Goal: Task Accomplishment & Management: Use online tool/utility

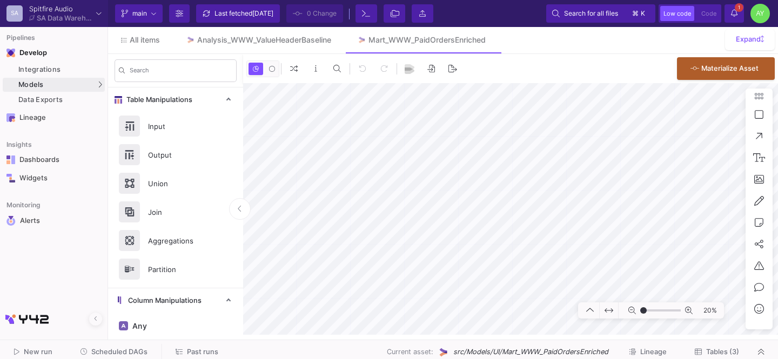
click at [195, 351] on span "Past runs" at bounding box center [202, 352] width 31 height 8
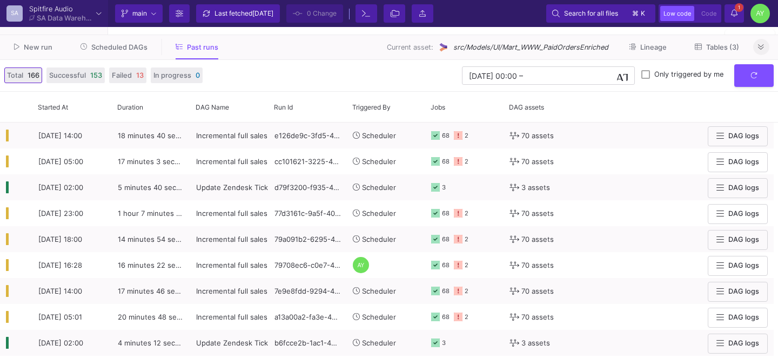
click at [767, 49] on button at bounding box center [761, 47] width 16 height 16
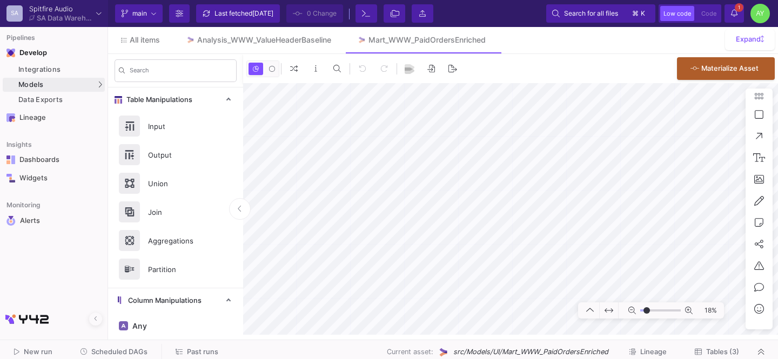
type input "-25"
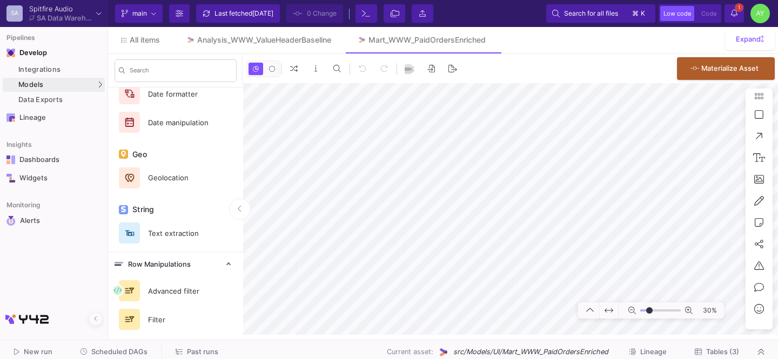
scroll to position [658, 0]
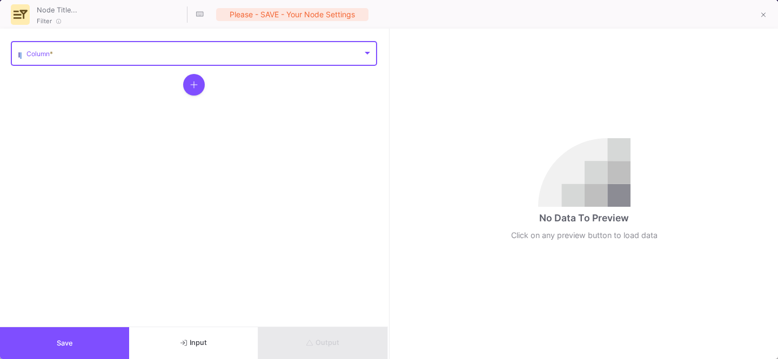
click at [79, 54] on span at bounding box center [194, 55] width 336 height 8
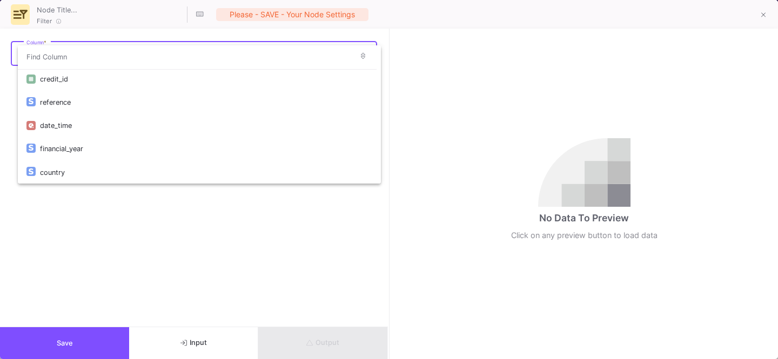
scroll to position [118, 0]
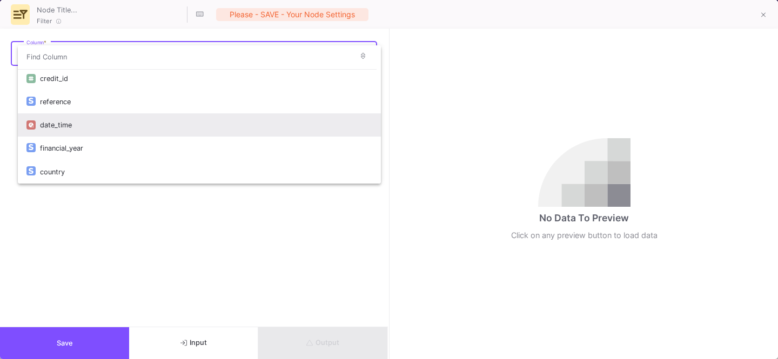
click at [63, 129] on div "date_time" at bounding box center [206, 124] width 332 height 23
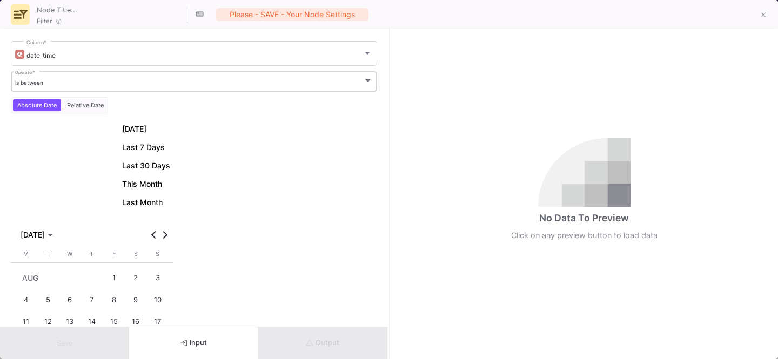
click at [44, 79] on div "is between" at bounding box center [189, 82] width 349 height 7
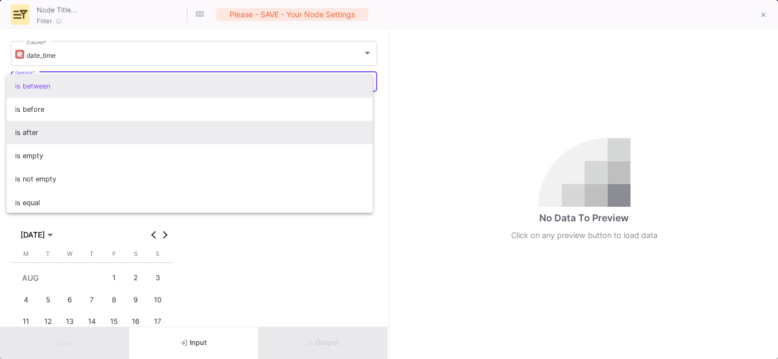
click at [29, 128] on span "is after" at bounding box center [190, 132] width 350 height 23
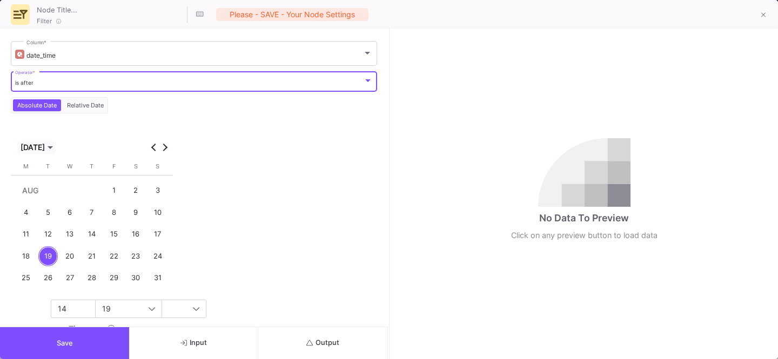
click at [45, 148] on span "[DATE]" at bounding box center [33, 147] width 24 height 9
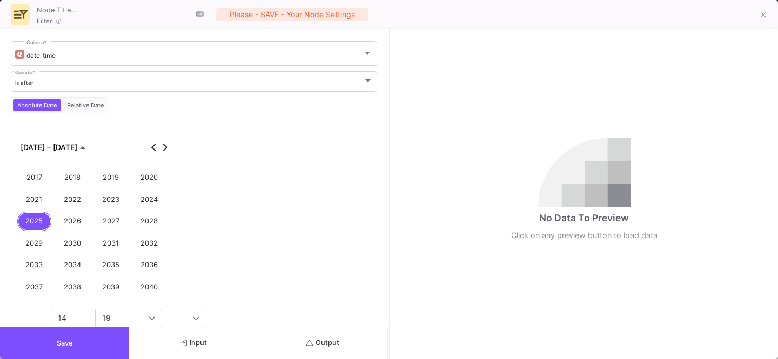
click at [44, 217] on div "2025" at bounding box center [34, 222] width 35 height 20
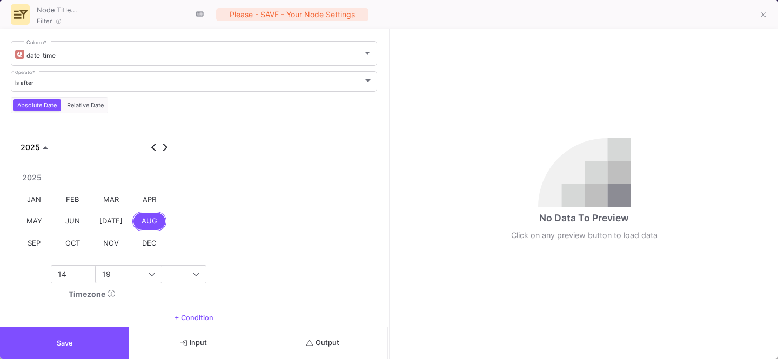
click at [38, 197] on div "JAN" at bounding box center [34, 200] width 35 height 20
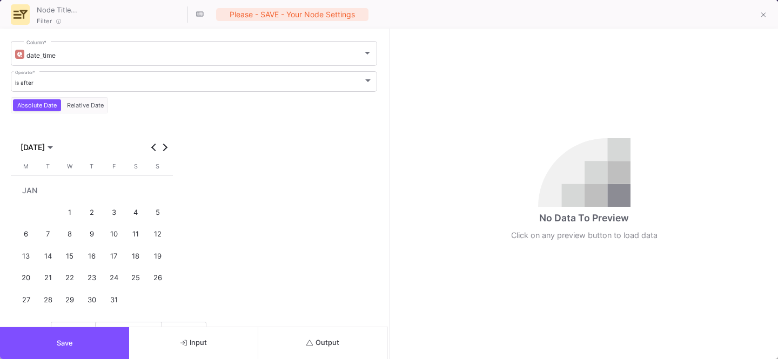
click at [68, 206] on div "1" at bounding box center [70, 213] width 20 height 20
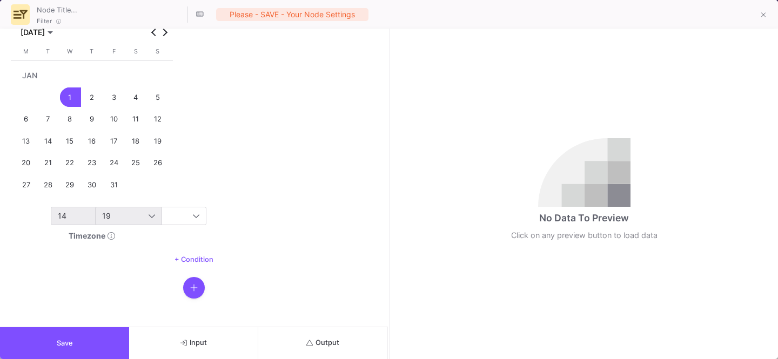
click at [62, 216] on span "14" at bounding box center [62, 215] width 9 height 9
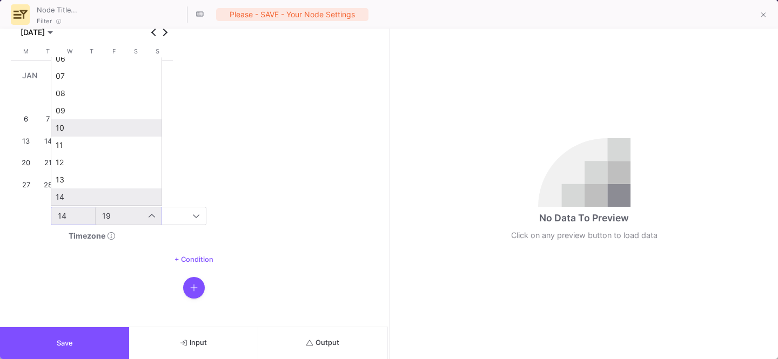
scroll to position [0, 0]
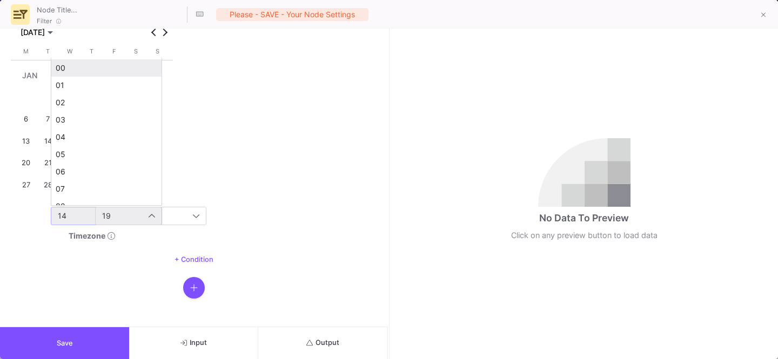
click at [68, 72] on span "00" at bounding box center [107, 68] width 102 height 9
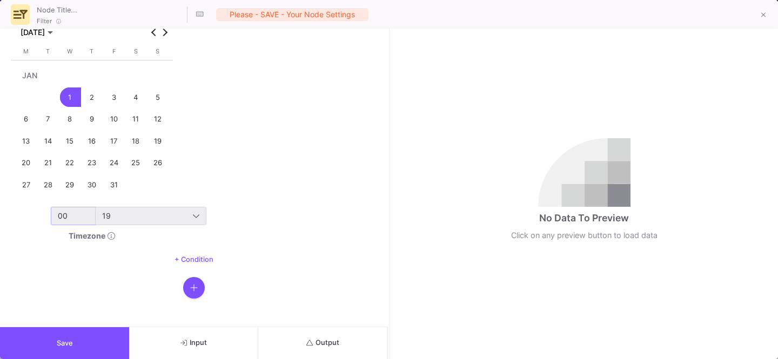
click at [120, 209] on div "19" at bounding box center [150, 216] width 97 height 17
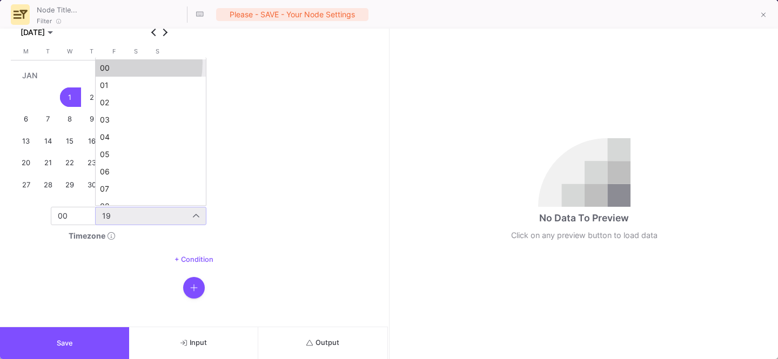
click at [105, 63] on mat-option "00" at bounding box center [151, 67] width 110 height 17
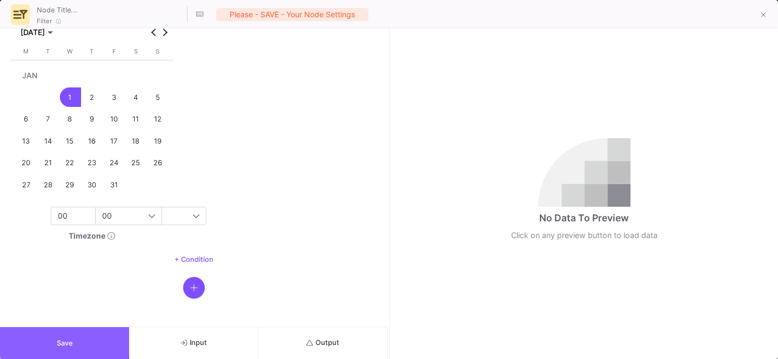
click at [52, 333] on button "Save" at bounding box center [64, 343] width 129 height 32
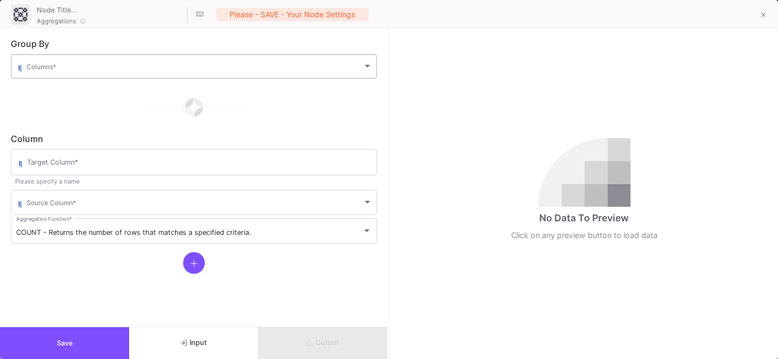
click at [76, 65] on span at bounding box center [194, 68] width 336 height 8
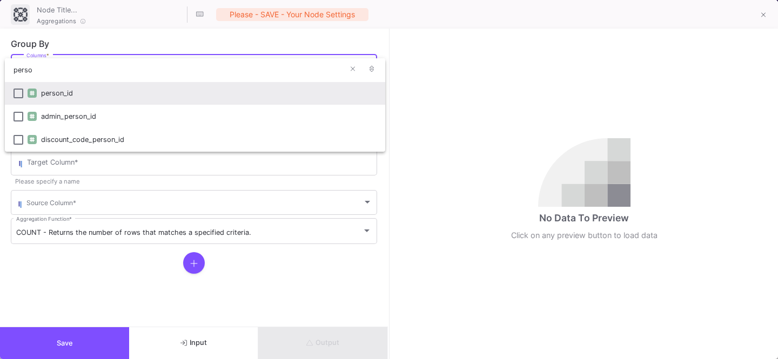
type input "perso"
click at [54, 92] on div "person_id" at bounding box center [209, 93] width 336 height 23
click at [35, 166] on div at bounding box center [389, 179] width 778 height 359
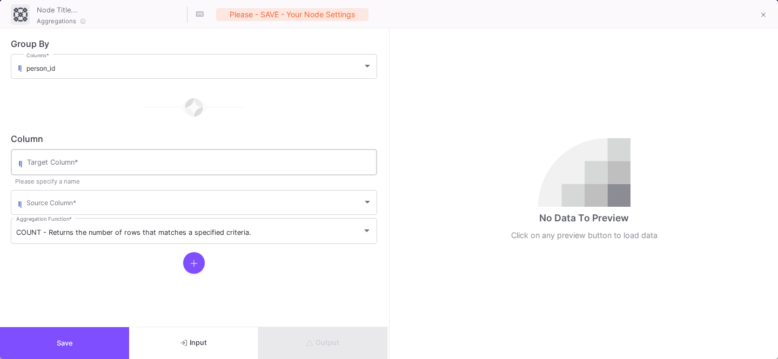
click at [38, 165] on input "Target Column *" at bounding box center [199, 164] width 345 height 9
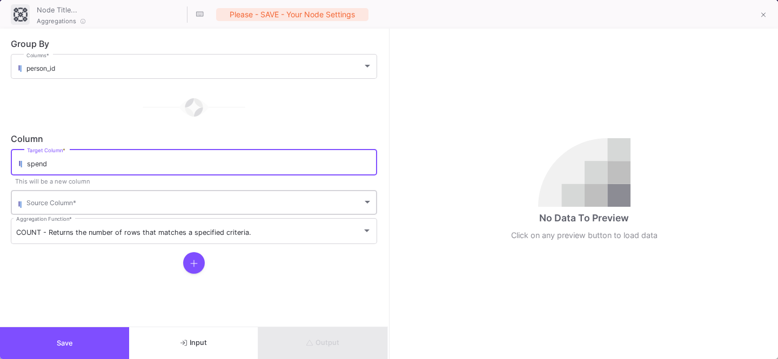
type input "spend"
click at [54, 197] on div "Source Column *" at bounding box center [199, 202] width 346 height 26
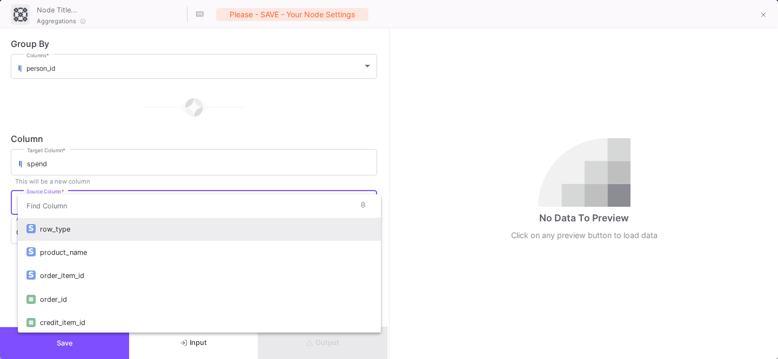
type input "e"
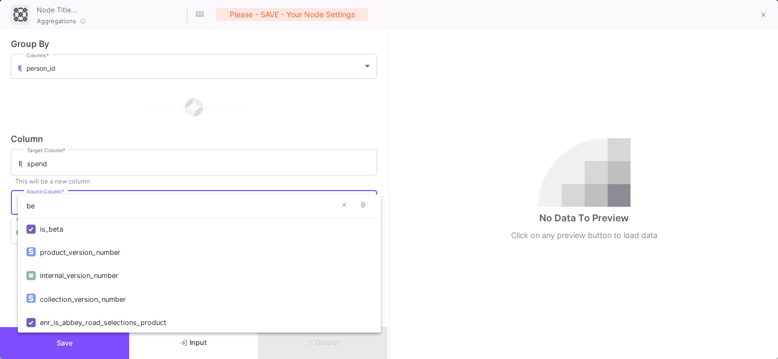
type input "b"
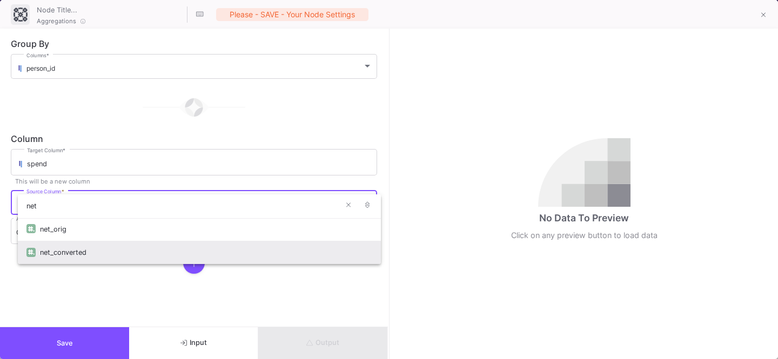
type input "net"
click at [68, 252] on div "net_converted" at bounding box center [206, 252] width 332 height 23
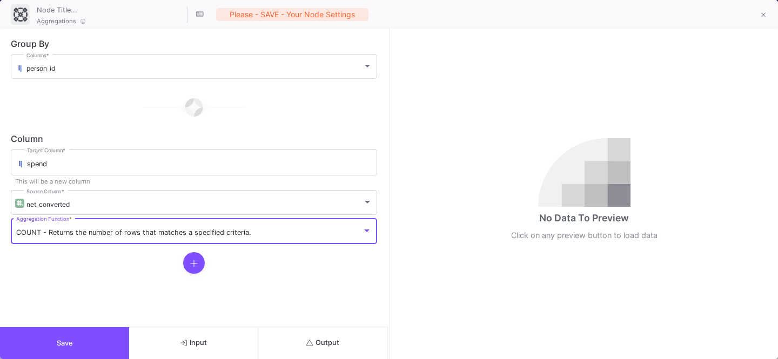
click at [56, 235] on span "COUNT - Returns the number of rows that matches a specified criteria." at bounding box center [133, 233] width 235 height 8
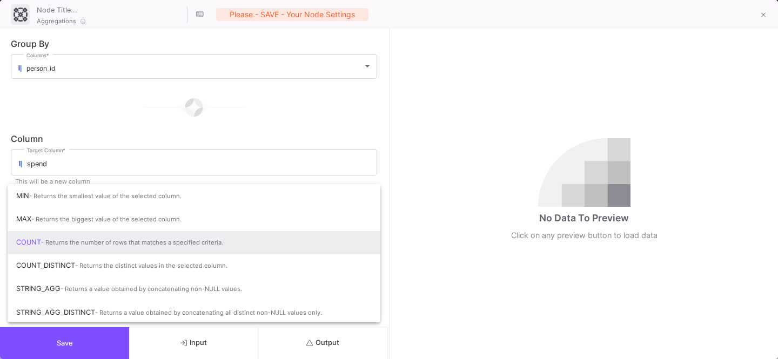
scroll to position [72, 0]
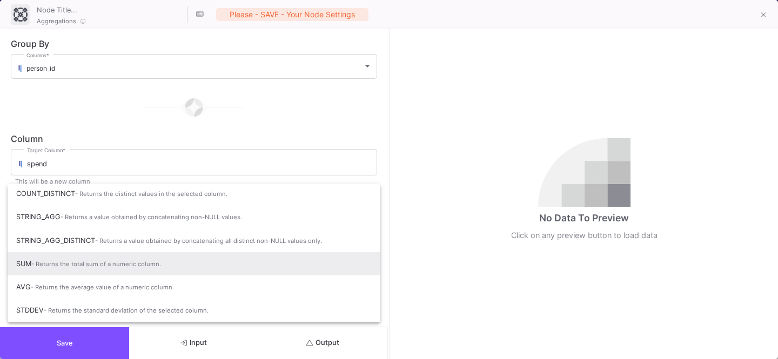
click at [28, 265] on span "SUM - Returns the total sum of a numeric column." at bounding box center [194, 264] width 356 height 24
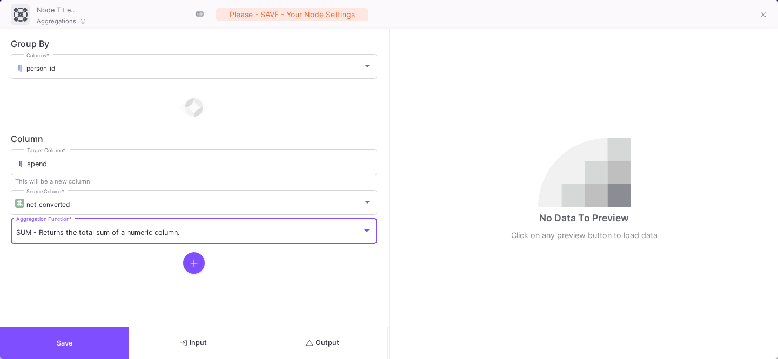
click at [337, 345] on span "Output" at bounding box center [322, 343] width 33 height 8
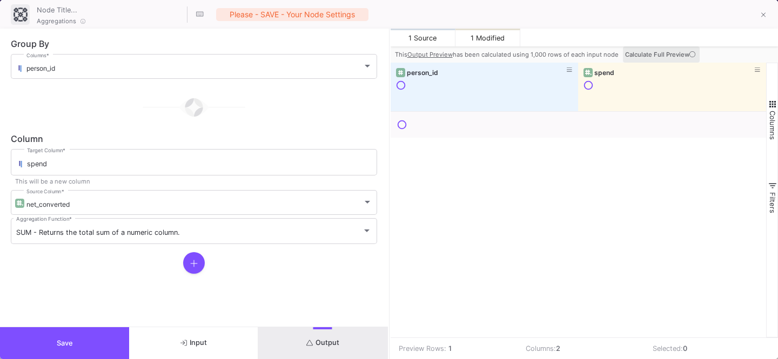
click at [665, 55] on span "Calculate Full Preview" at bounding box center [661, 55] width 72 height 8
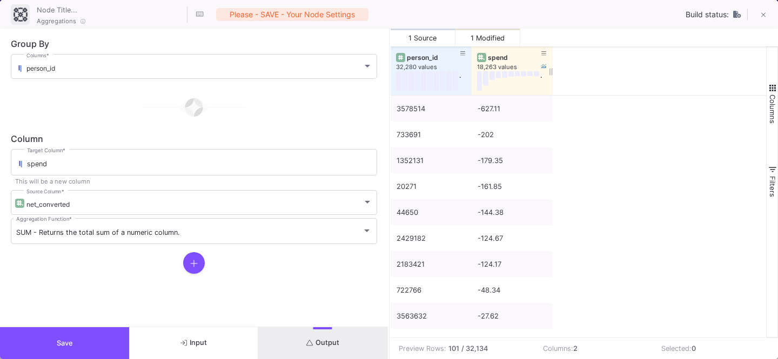
click at [488, 55] on div "spend" at bounding box center [515, 58] width 54 height 8
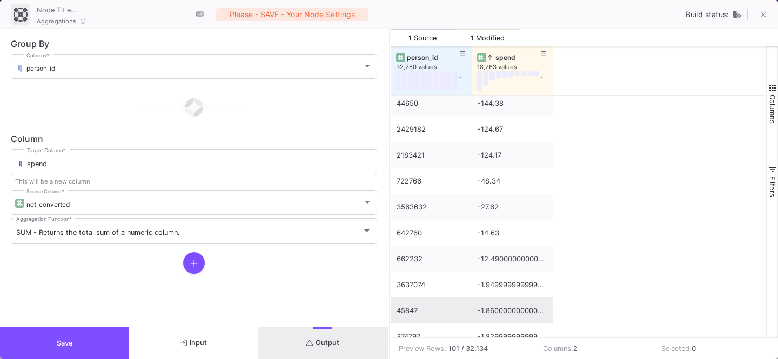
scroll to position [291, 0]
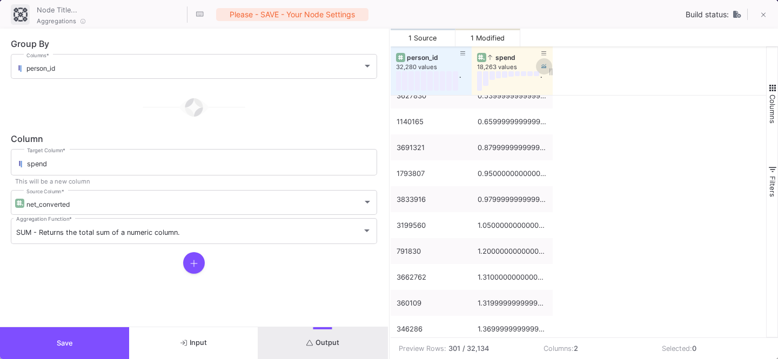
click at [537, 65] on button at bounding box center [544, 66] width 16 height 16
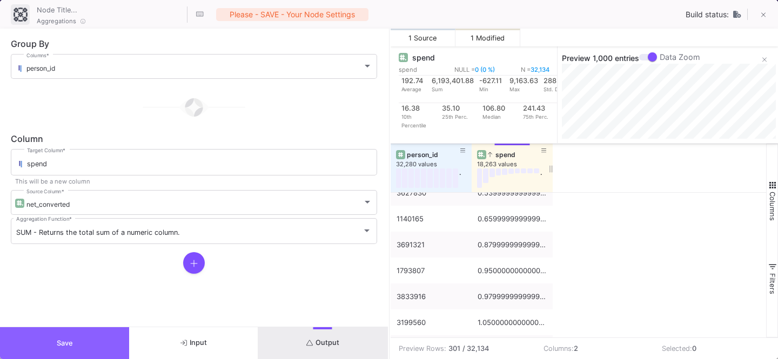
click at [50, 346] on button "Save" at bounding box center [64, 343] width 129 height 32
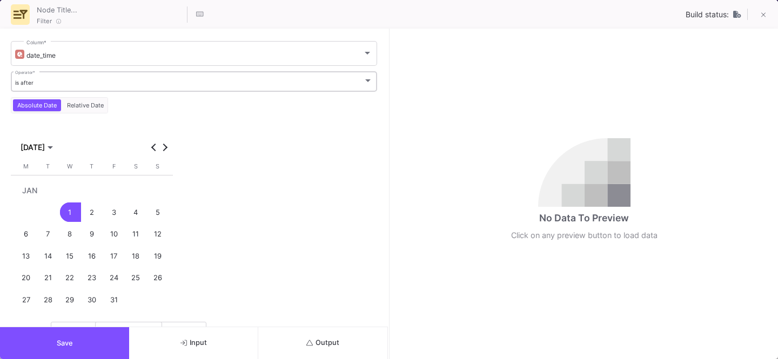
click at [55, 77] on div "is after Operator *" at bounding box center [194, 81] width 358 height 22
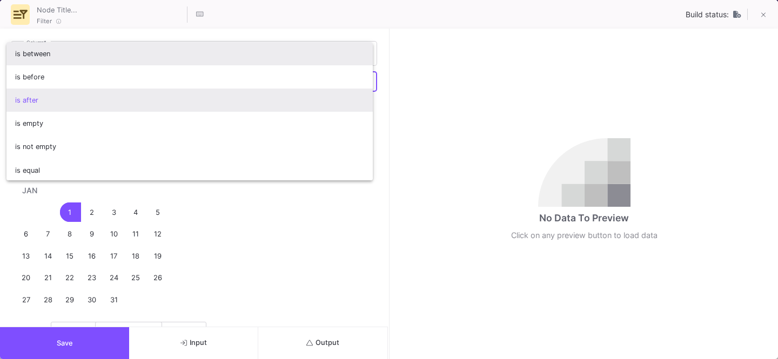
click at [50, 53] on span "is between" at bounding box center [190, 53] width 350 height 23
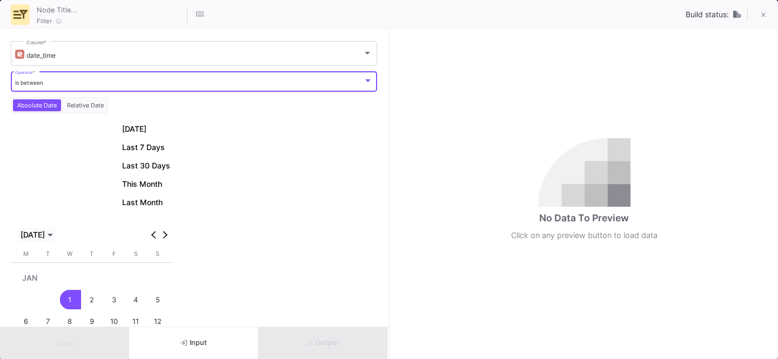
click at [45, 237] on span "[DATE]" at bounding box center [33, 235] width 24 height 9
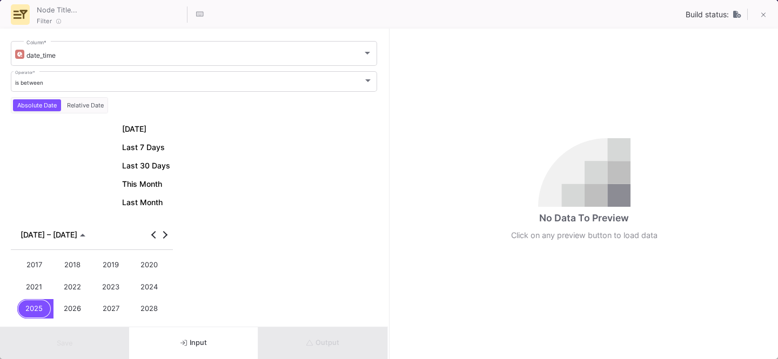
click at [138, 289] on div "2024" at bounding box center [149, 287] width 35 height 20
click at [32, 289] on div "JAN" at bounding box center [34, 287] width 35 height 20
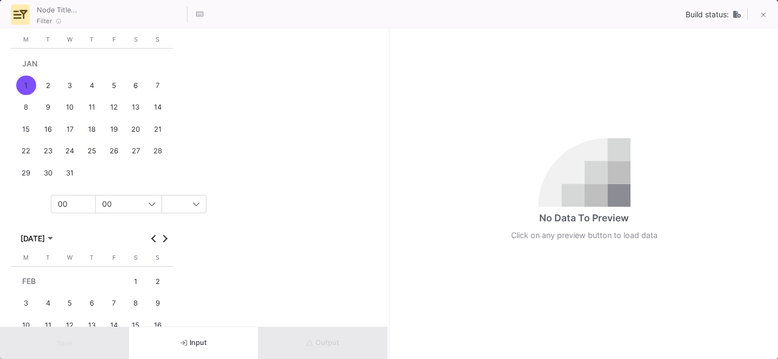
scroll to position [234, 0]
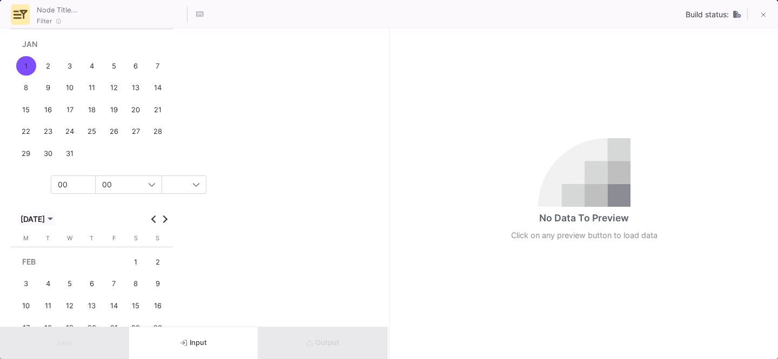
click at [42, 219] on span "[DATE]" at bounding box center [33, 219] width 24 height 9
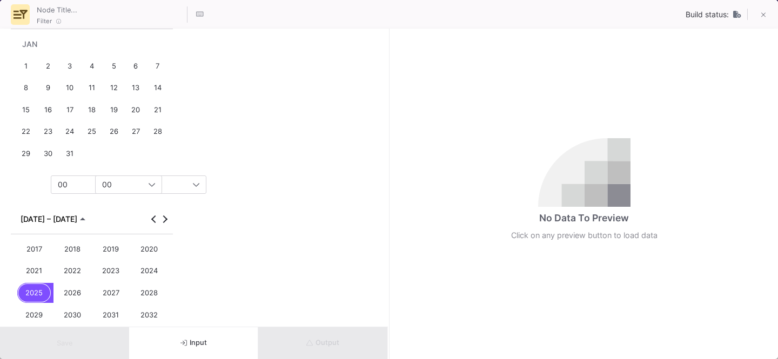
click at [148, 273] on div "2024" at bounding box center [149, 272] width 35 height 20
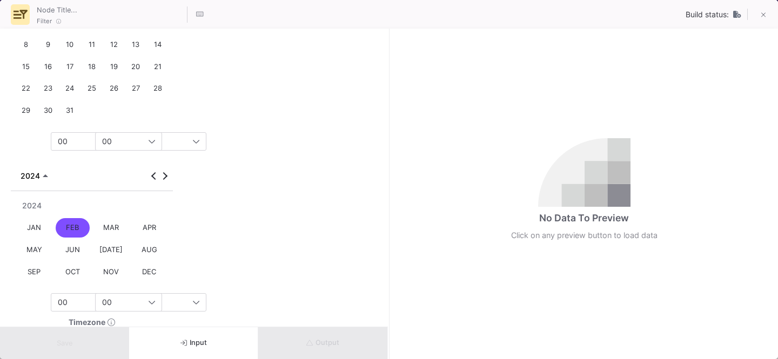
scroll to position [287, 0]
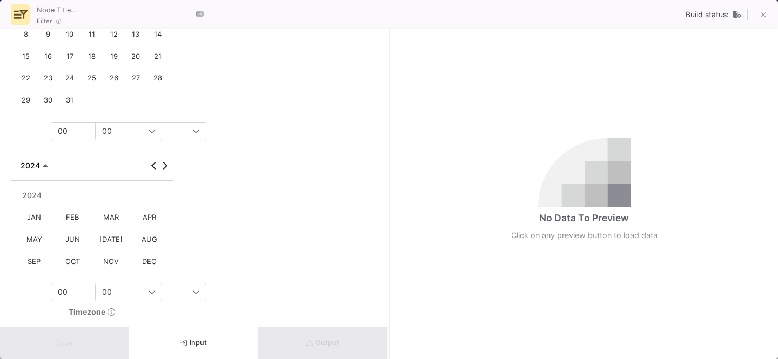
click at [81, 267] on div "OCT" at bounding box center [73, 262] width 35 height 20
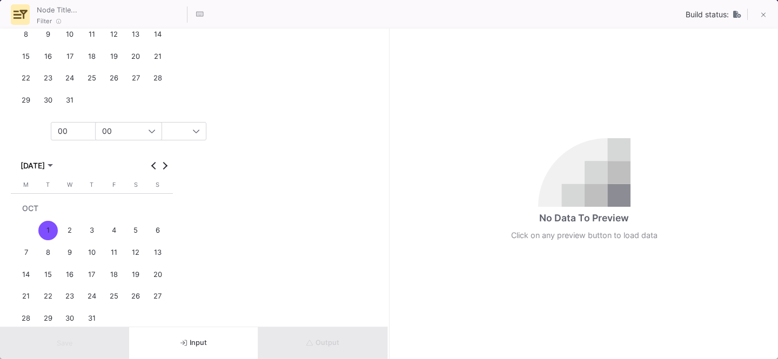
scroll to position [391, 0]
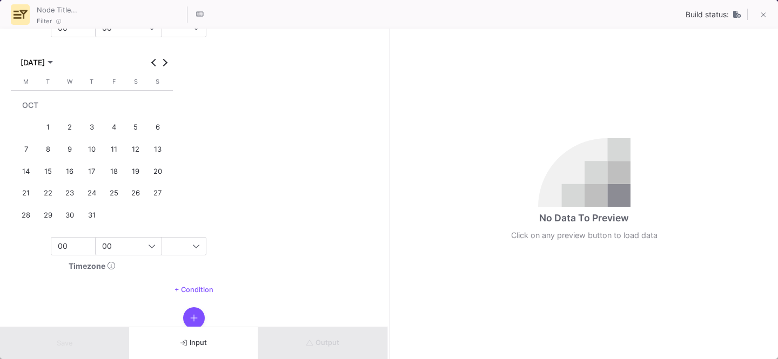
click at [92, 219] on div "31" at bounding box center [92, 215] width 20 height 20
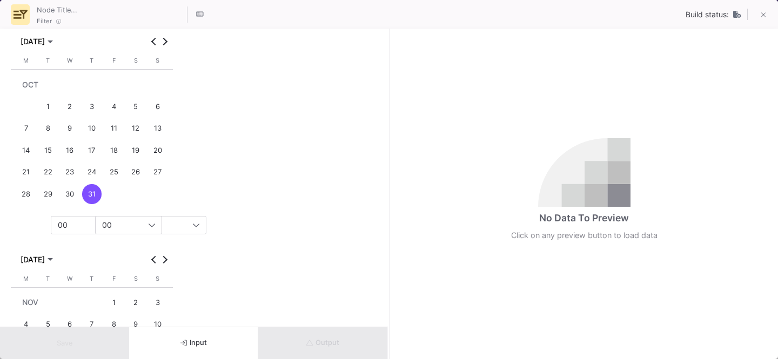
scroll to position [196, 0]
click at [153, 39] on button "Previous month" at bounding box center [154, 39] width 11 height 11
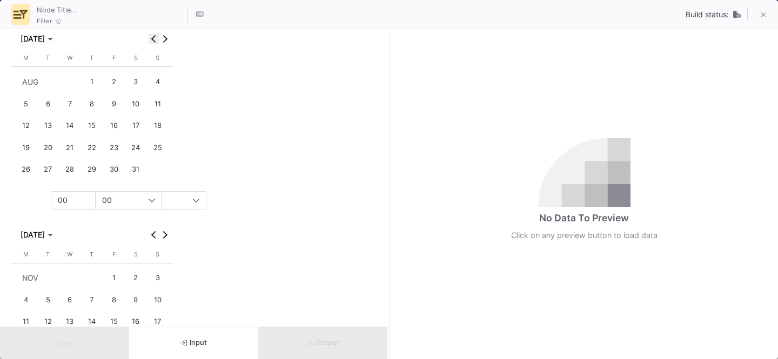
click at [153, 39] on button "Previous month" at bounding box center [154, 39] width 11 height 11
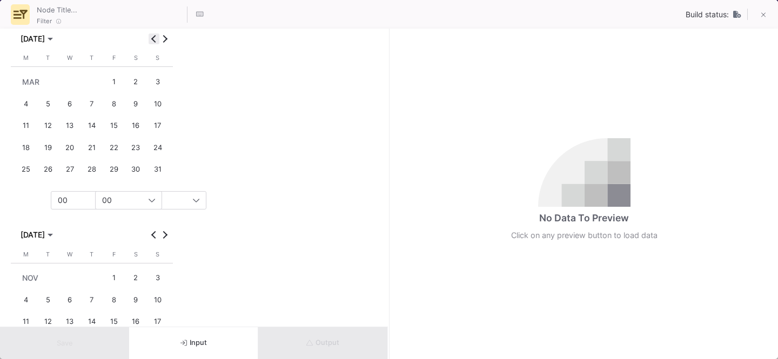
click at [153, 39] on button "Previous month" at bounding box center [154, 39] width 11 height 11
click at [30, 95] on div "1" at bounding box center [26, 104] width 20 height 20
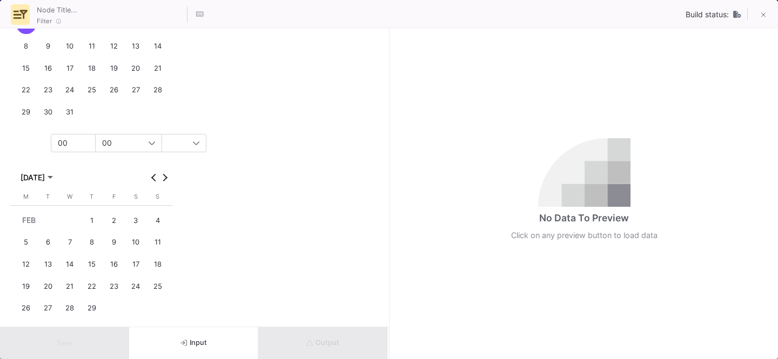
scroll to position [291, 0]
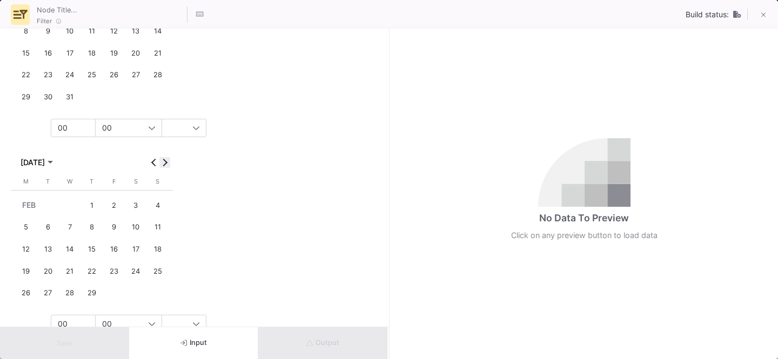
click at [166, 161] on button "Next month" at bounding box center [164, 162] width 11 height 11
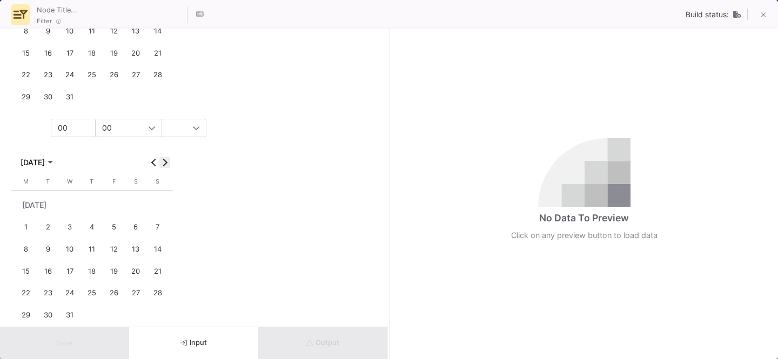
click at [166, 161] on button "Next month" at bounding box center [164, 162] width 11 height 11
click at [86, 309] on div "31" at bounding box center [92, 315] width 20 height 20
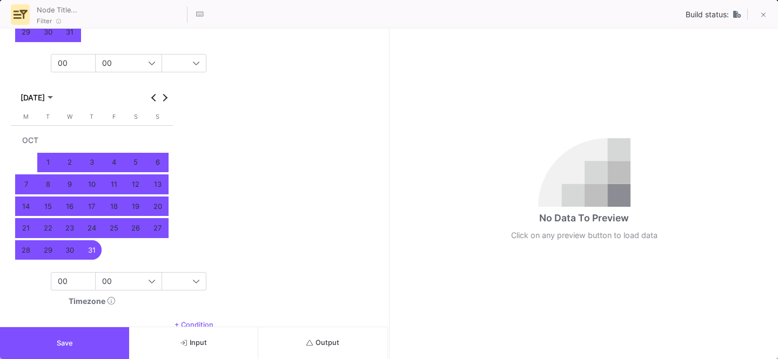
scroll to position [370, 0]
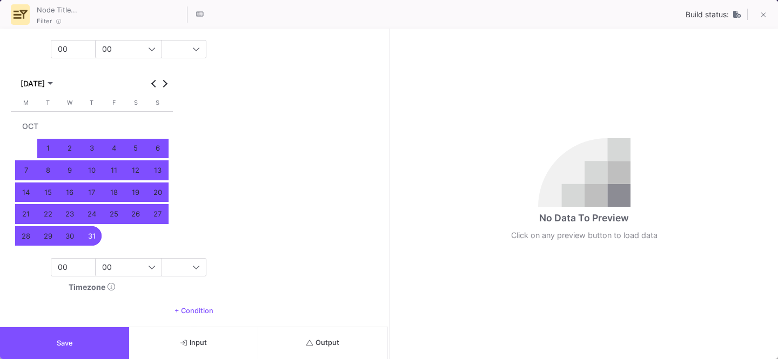
click at [91, 339] on button "Save" at bounding box center [64, 343] width 129 height 32
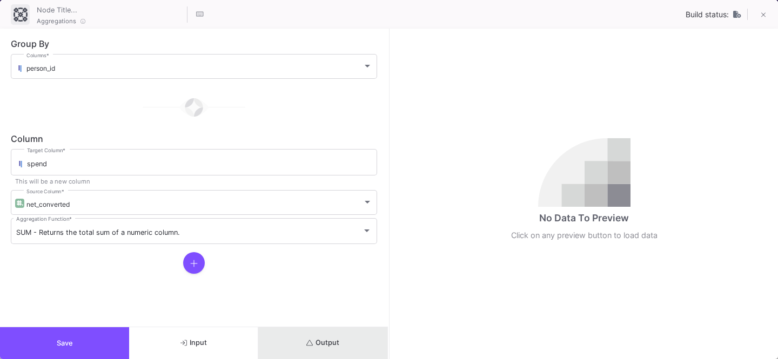
click at [323, 347] on span "Output" at bounding box center [322, 343] width 33 height 8
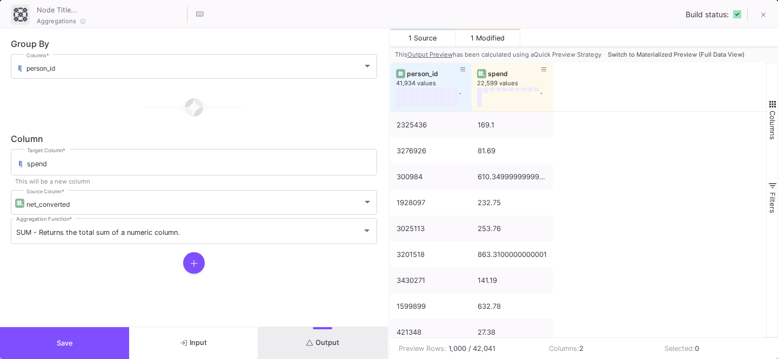
click at [671, 51] on span "Switch to Materialized Preview (Full Data View)" at bounding box center [676, 55] width 137 height 8
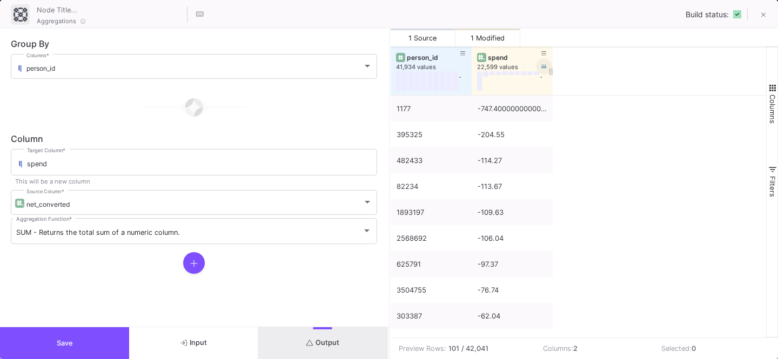
click at [546, 68] on icon at bounding box center [543, 66] width 5 height 4
